Goal: Task Accomplishment & Management: Manage account settings

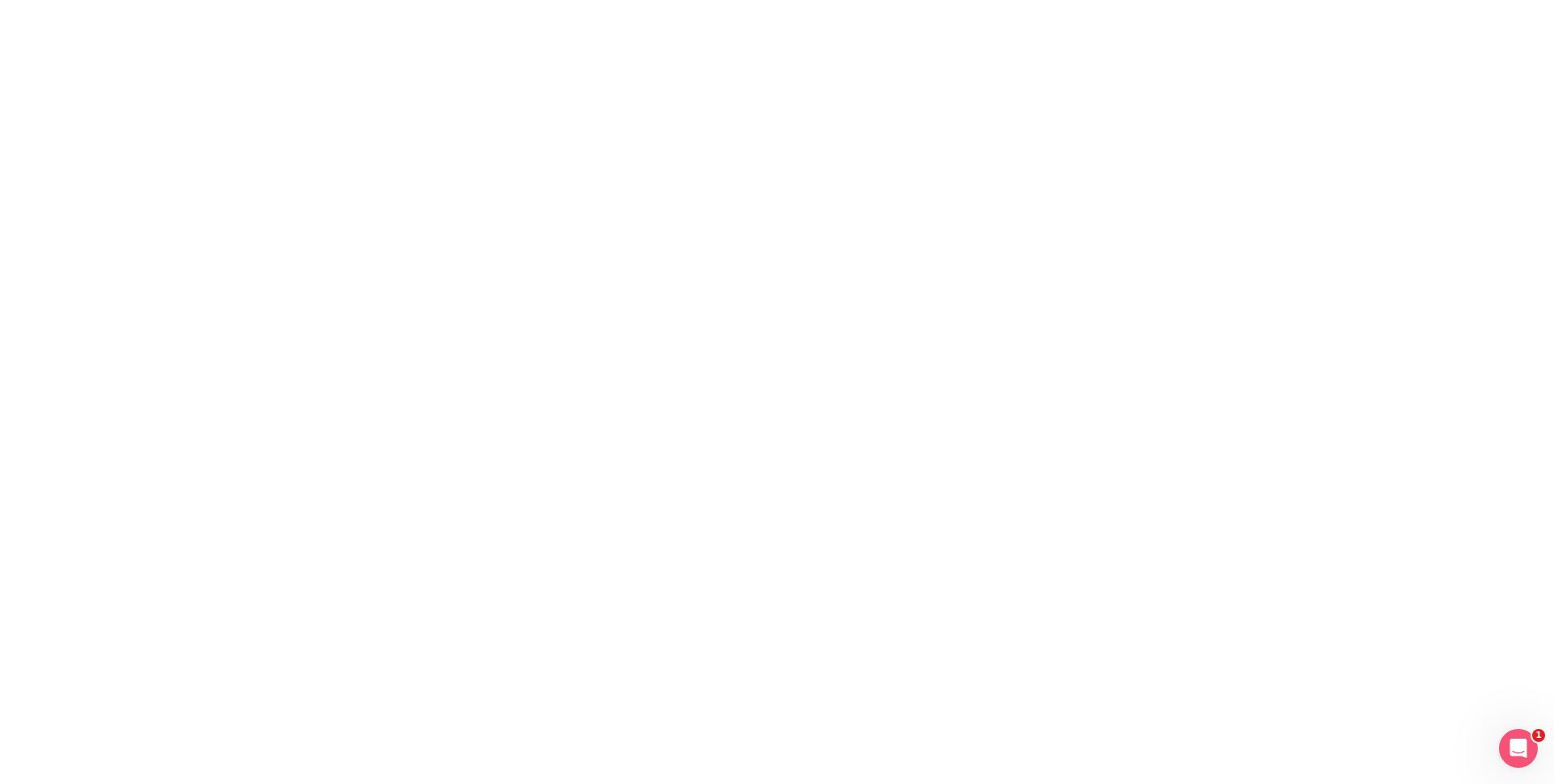
drag, startPoint x: 1553, startPoint y: 0, endPoint x: 727, endPoint y: 203, distance: 850.6
click at [727, 0] on html "1" at bounding box center [777, 0] width 1554 height 0
drag, startPoint x: 1499, startPoint y: 2, endPoint x: 760, endPoint y: 138, distance: 751.4
click at [760, 0] on html "1" at bounding box center [777, 0] width 1554 height 0
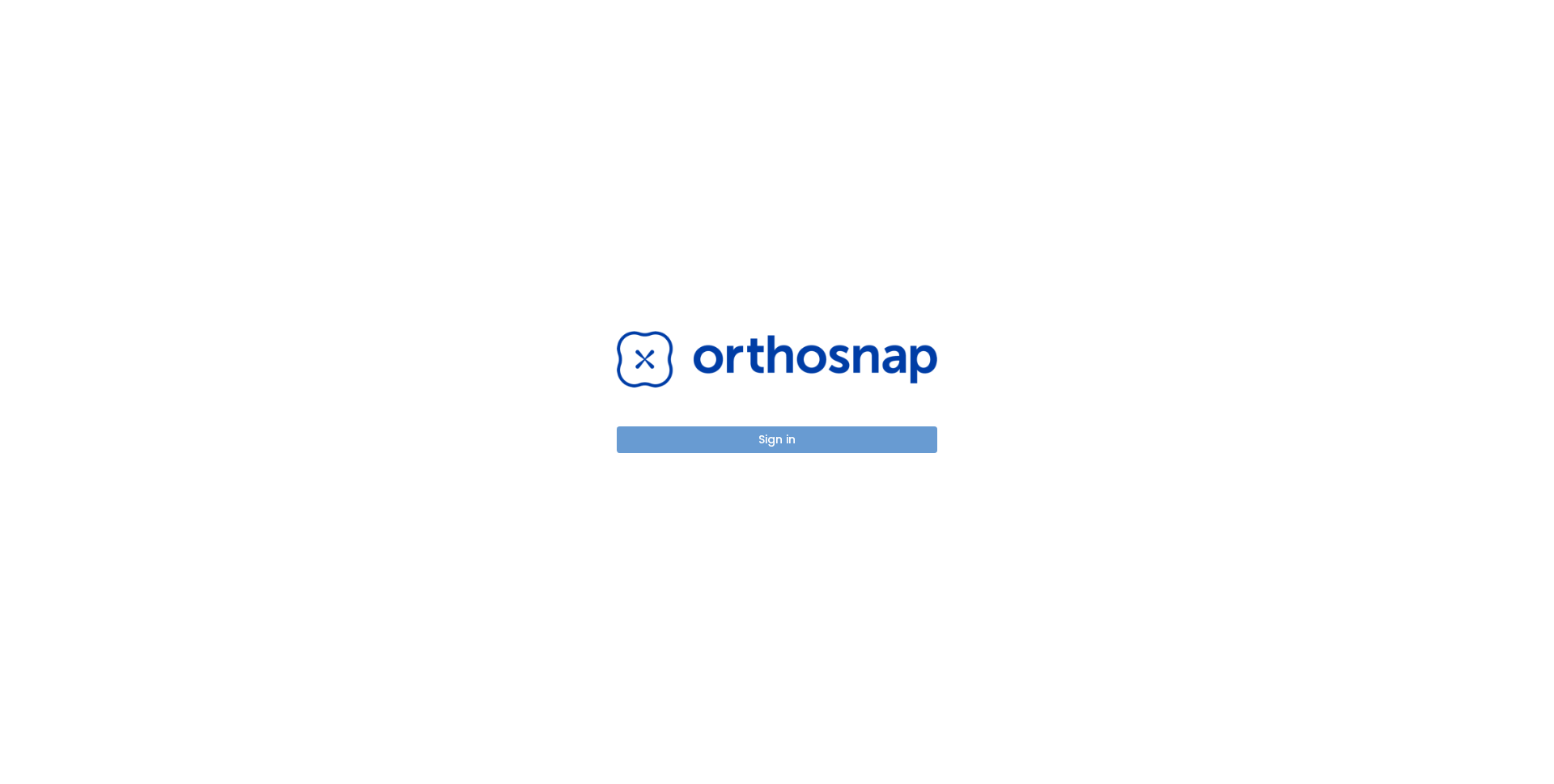
click at [779, 447] on button "Sign in" at bounding box center [776, 439] width 320 height 27
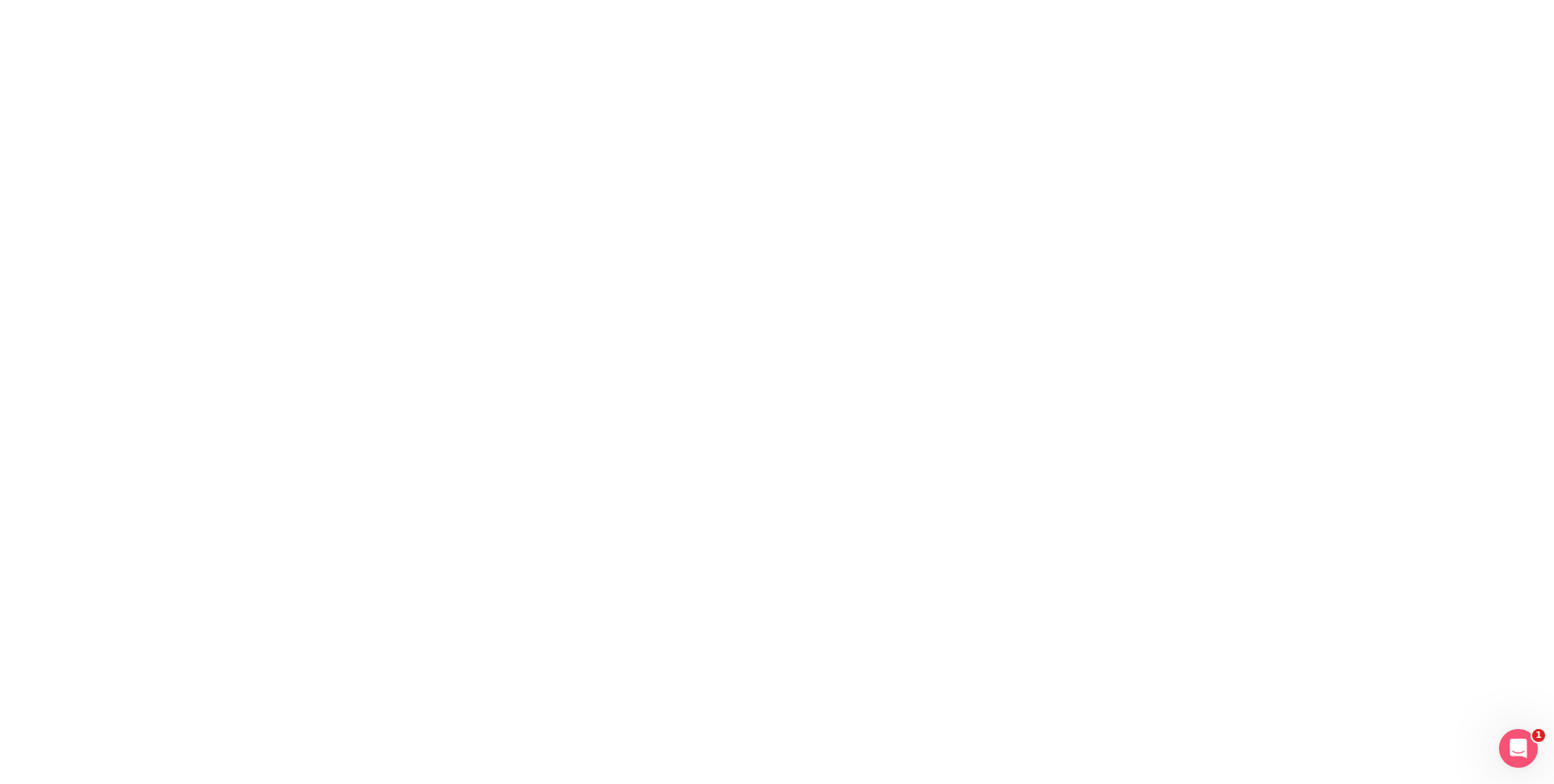
drag, startPoint x: 1538, startPoint y: 0, endPoint x: 1126, endPoint y: 121, distance: 429.4
click at [1129, 0] on html "1" at bounding box center [777, 0] width 1554 height 0
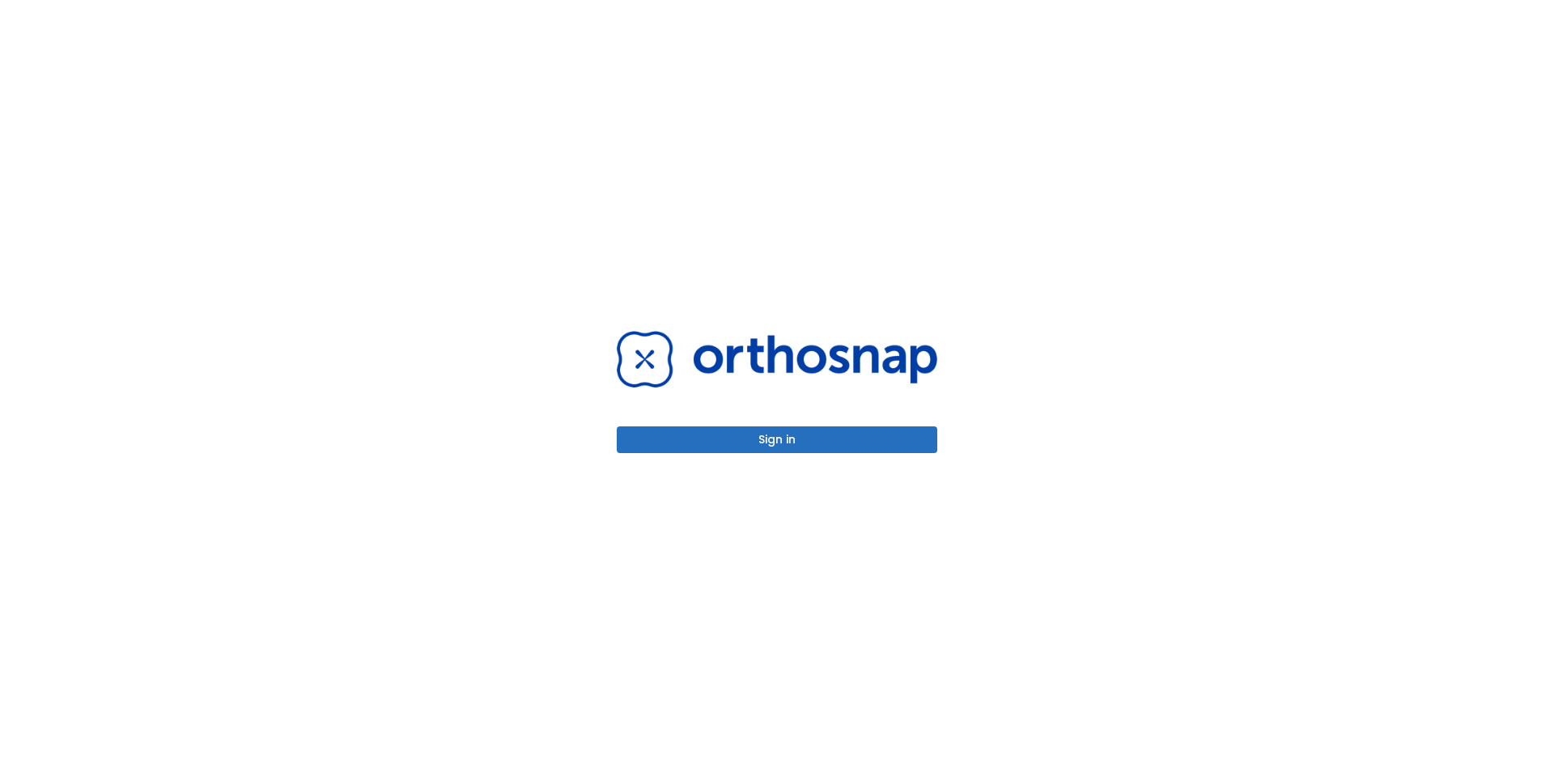
click at [761, 439] on button "Sign in" at bounding box center [776, 439] width 320 height 27
click at [783, 441] on button "Sign in" at bounding box center [776, 439] width 320 height 27
